Goal: Navigation & Orientation: Find specific page/section

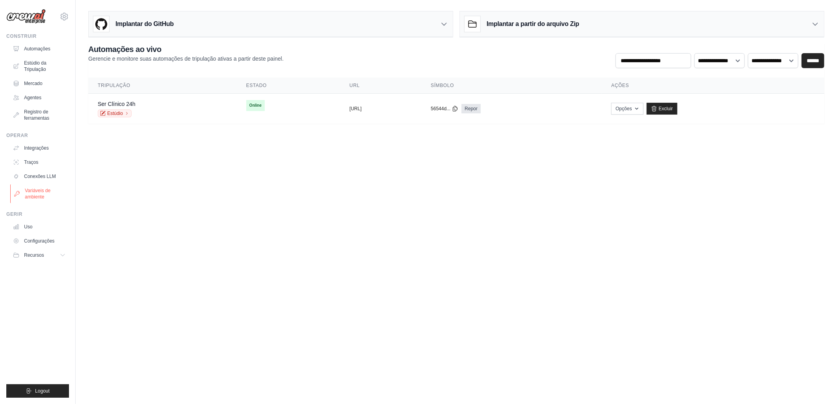
click at [34, 195] on font "Variáveis de ambiente" at bounding box center [46, 194] width 42 height 13
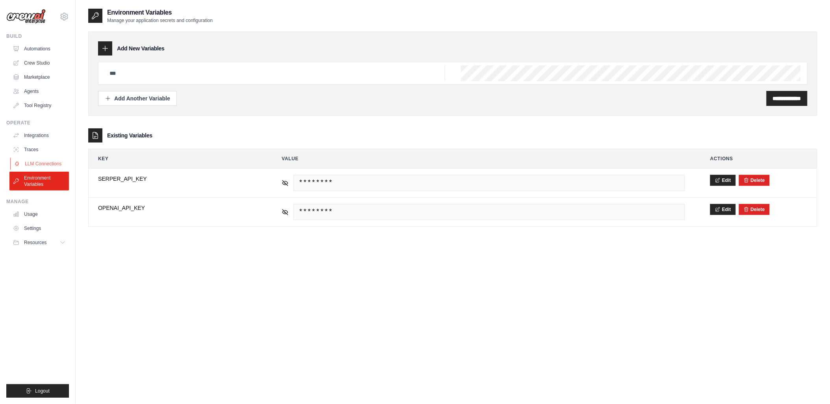
click at [34, 162] on link "LLM Connections" at bounding box center [40, 164] width 60 height 13
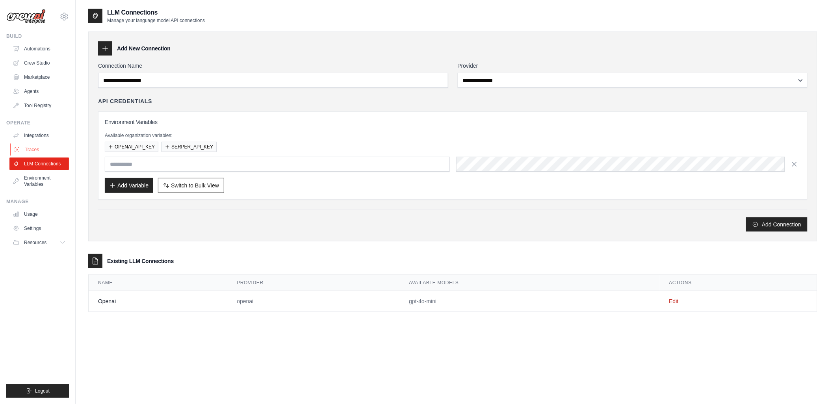
click at [33, 150] on link "Traces" at bounding box center [40, 149] width 60 height 13
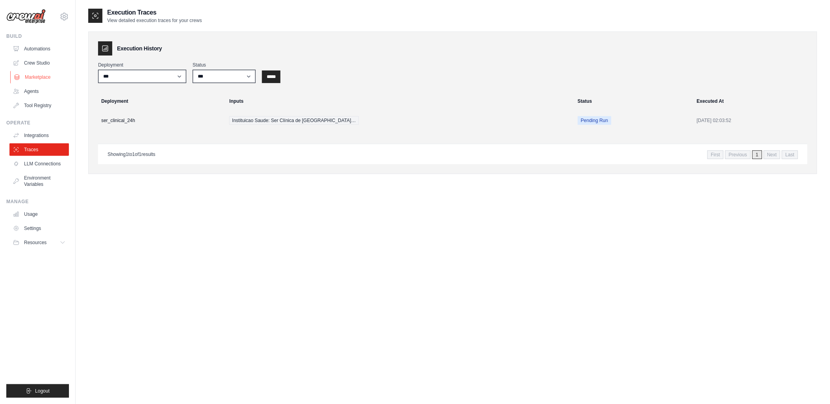
click at [34, 77] on link "Marketplace" at bounding box center [40, 77] width 60 height 13
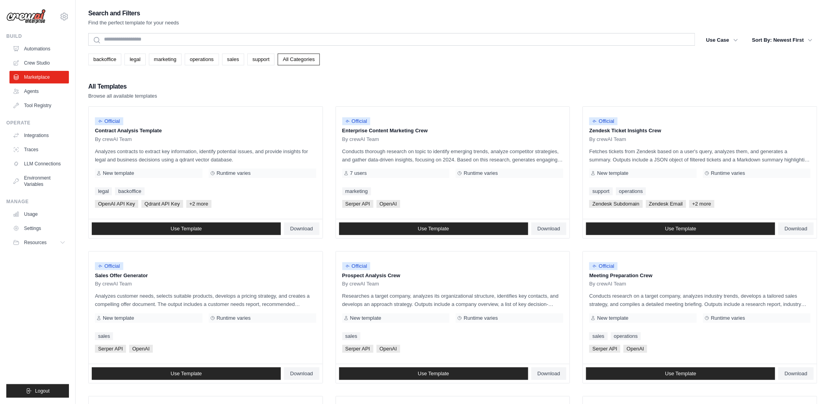
drag, startPoint x: 377, startPoint y: 84, endPoint x: 517, endPoint y: 65, distance: 141.2
click at [517, 65] on div "backoffice legal marketing operations sales support All Categories" at bounding box center [452, 60] width 729 height 12
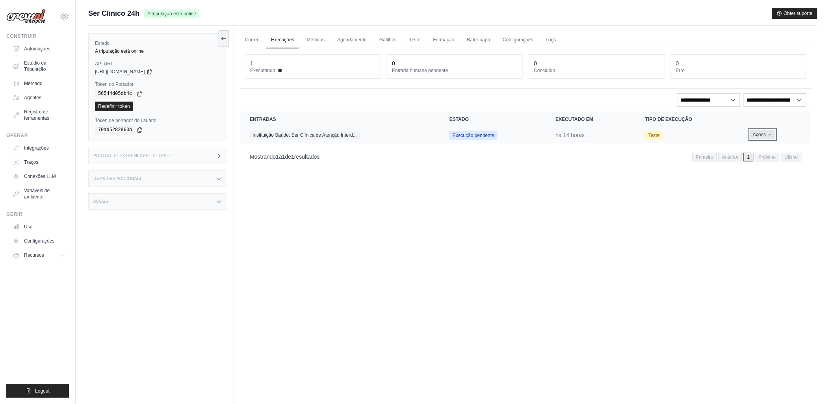
click at [765, 133] on font "Ações" at bounding box center [759, 135] width 13 height 6
